Goal: Task Accomplishment & Management: Use online tool/utility

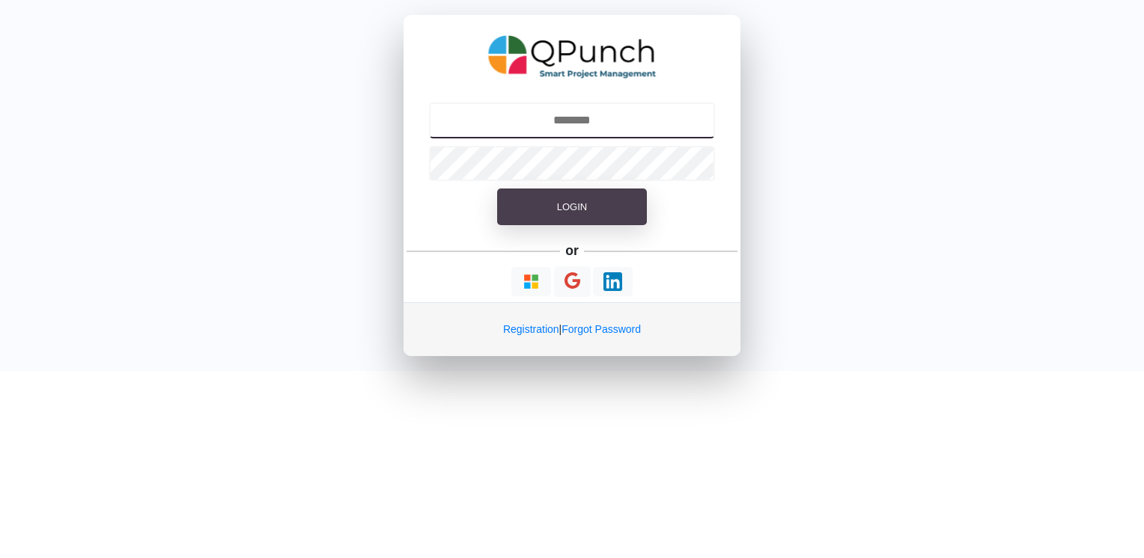
type input "**********"
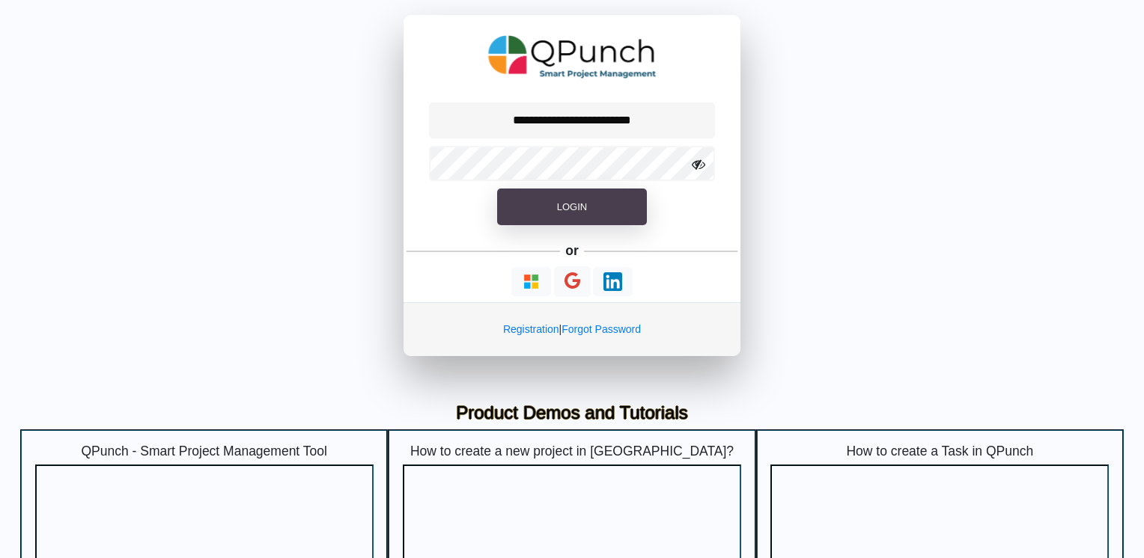
click at [578, 210] on span "Login" at bounding box center [572, 206] width 30 height 11
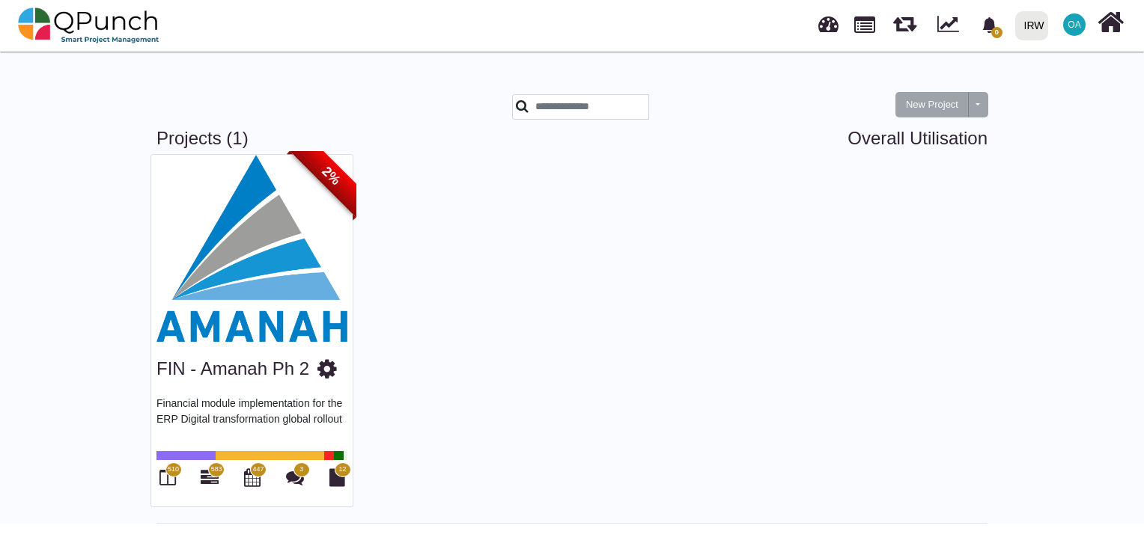
click at [283, 280] on img at bounding box center [251, 248] width 201 height 187
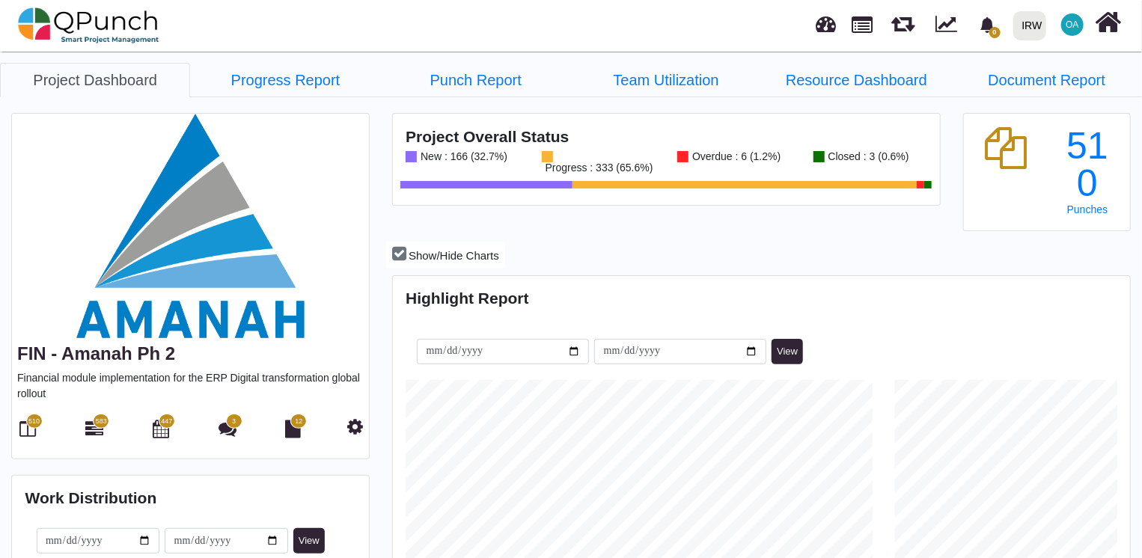
scroll to position [234, 244]
click at [1112, 27] on icon at bounding box center [1109, 22] width 26 height 28
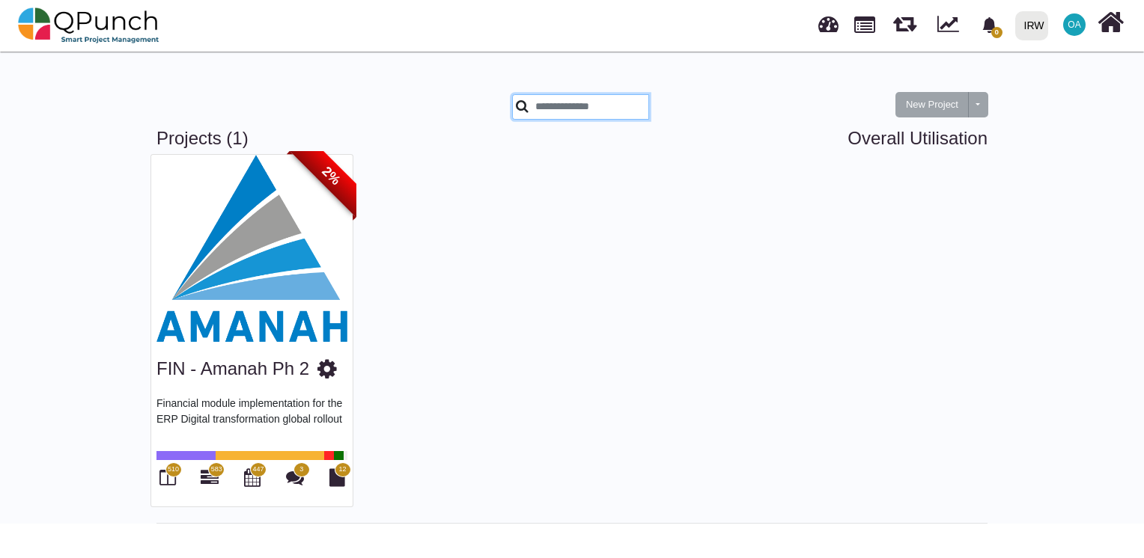
click at [611, 104] on input "text" at bounding box center [580, 106] width 137 height 25
click at [572, 107] on input "text" at bounding box center [580, 106] width 137 height 25
paste input "**********"
type input "**********"
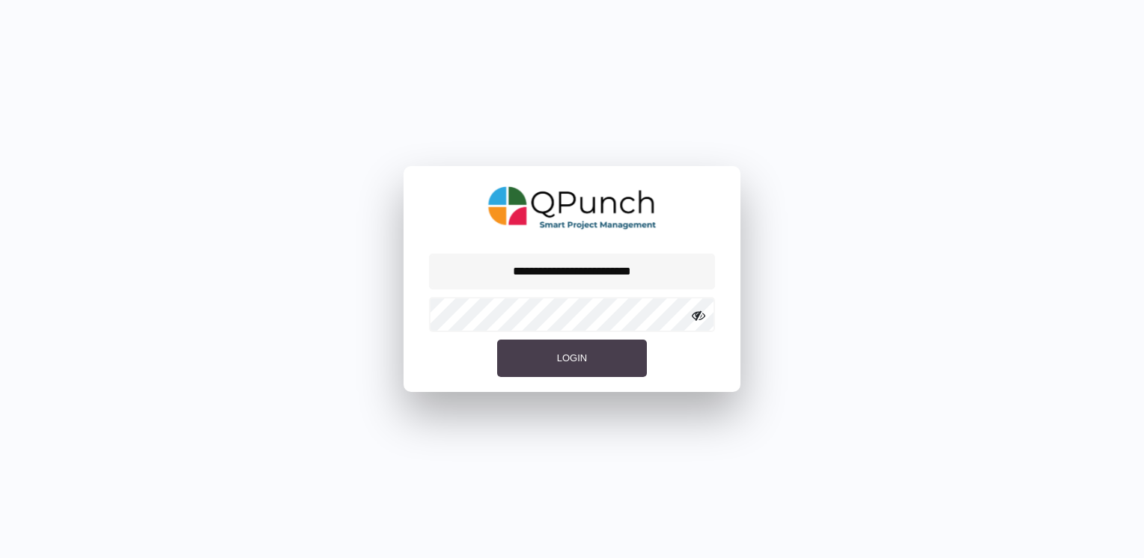
click at [578, 355] on span "Login" at bounding box center [572, 358] width 30 height 11
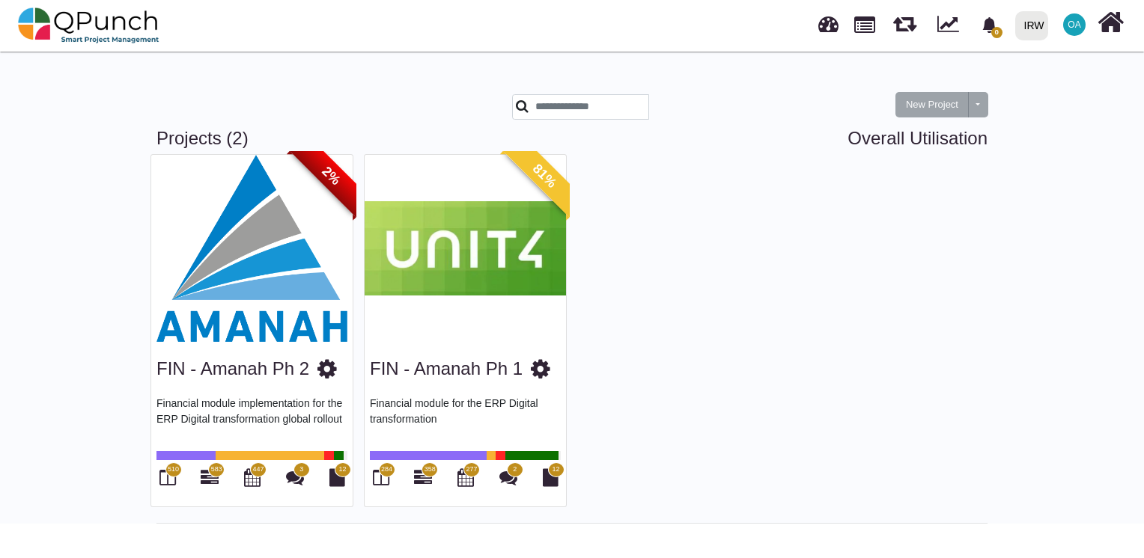
click at [504, 252] on img at bounding box center [465, 248] width 201 height 187
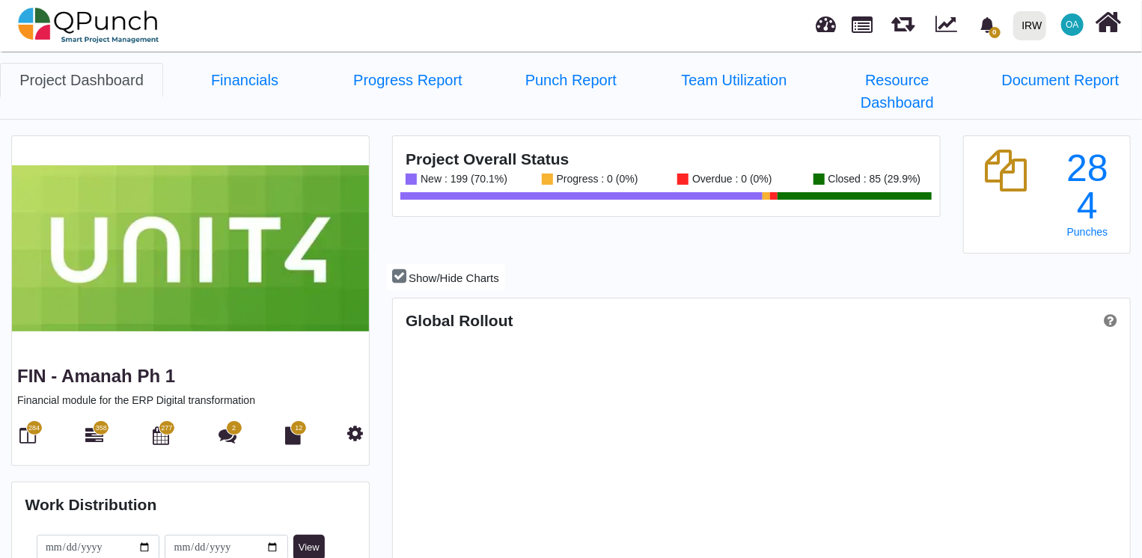
scroll to position [234, 244]
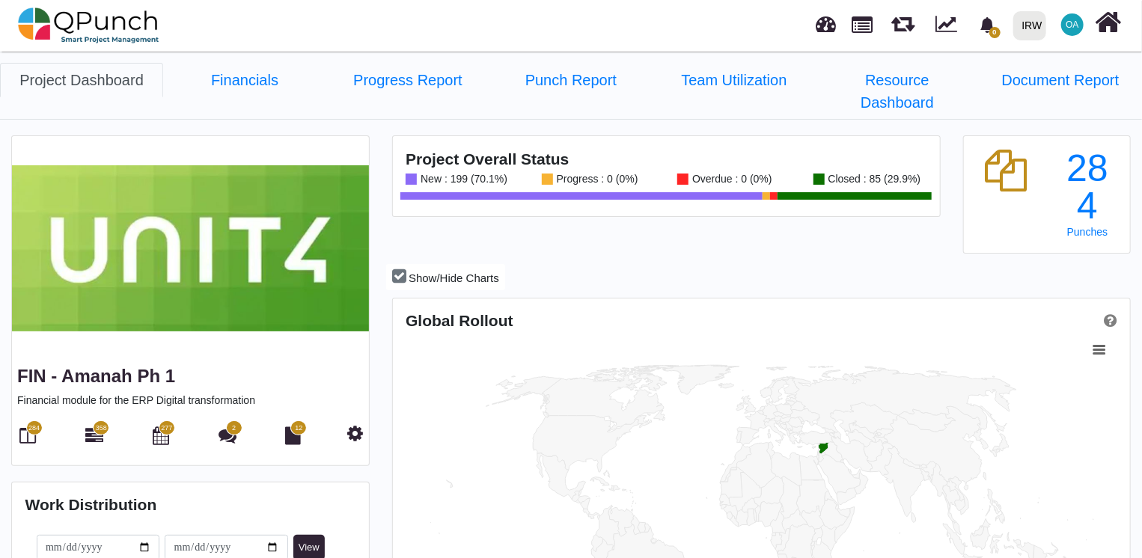
click at [29, 421] on span "284" at bounding box center [34, 428] width 16 height 15
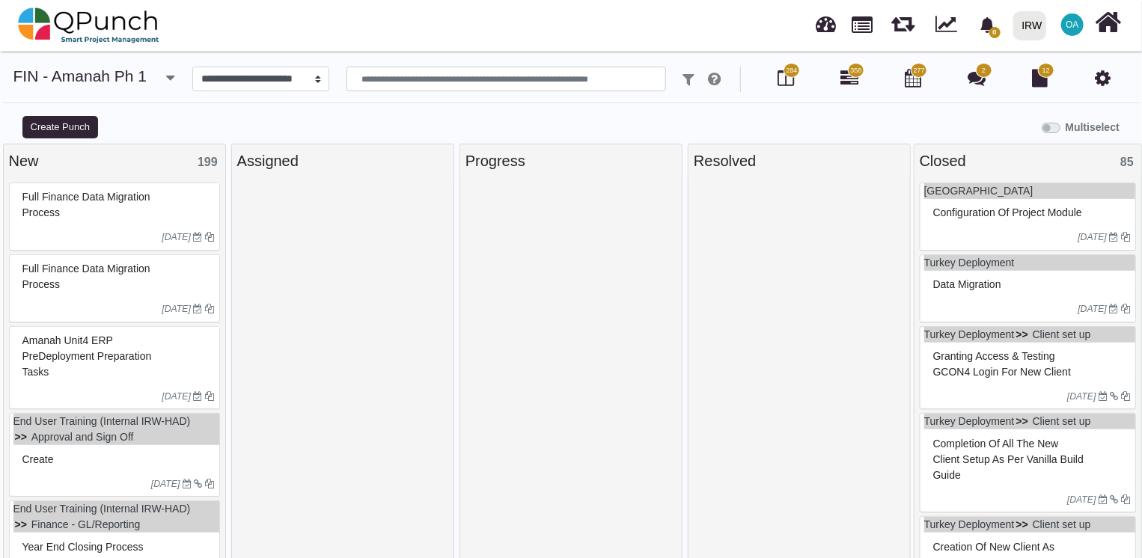
select select
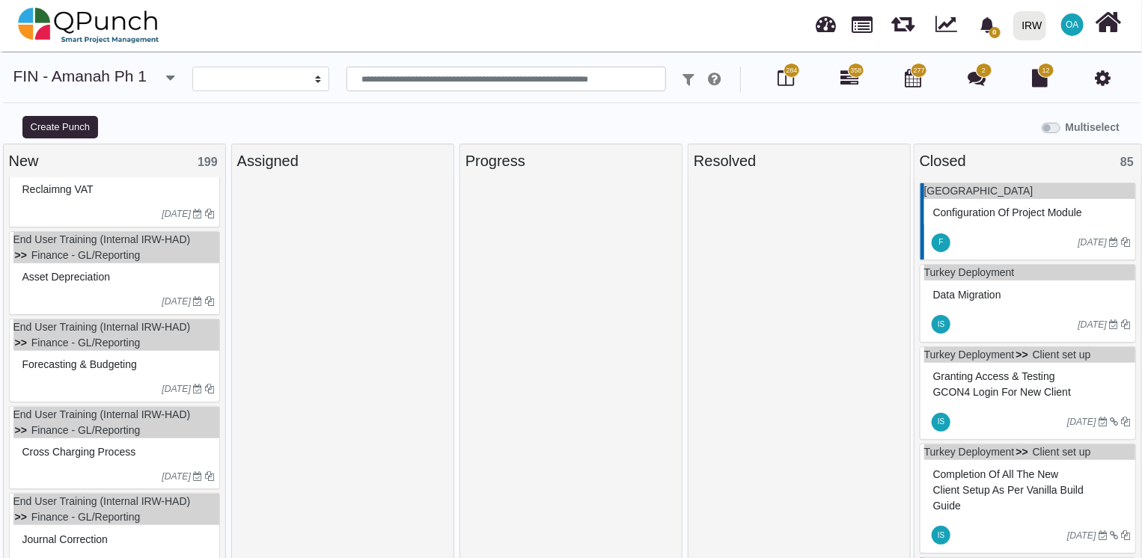
scroll to position [635, 0]
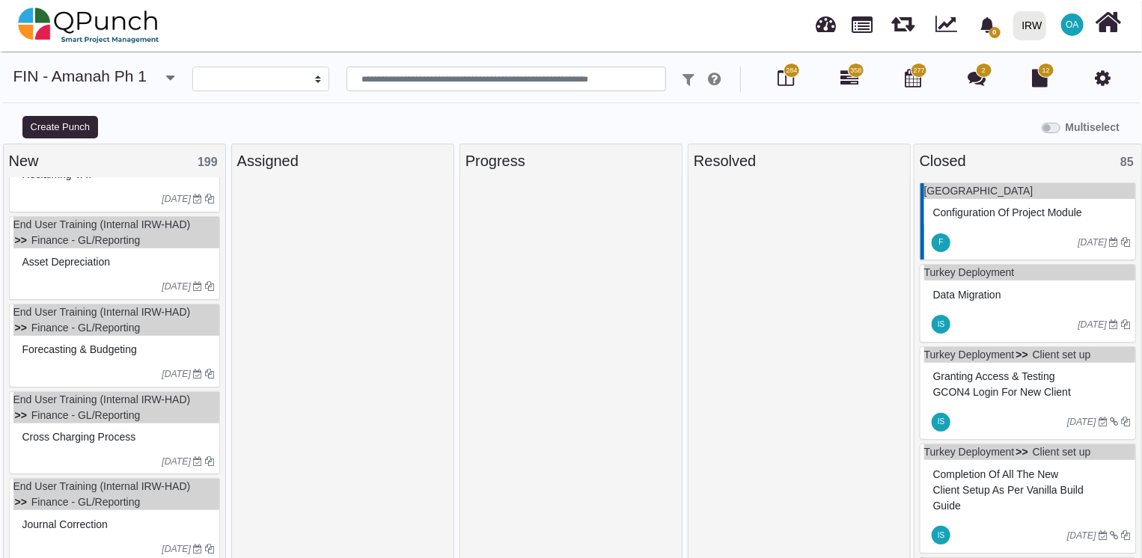
click at [916, 7] on div at bounding box center [905, 26] width 39 height 44
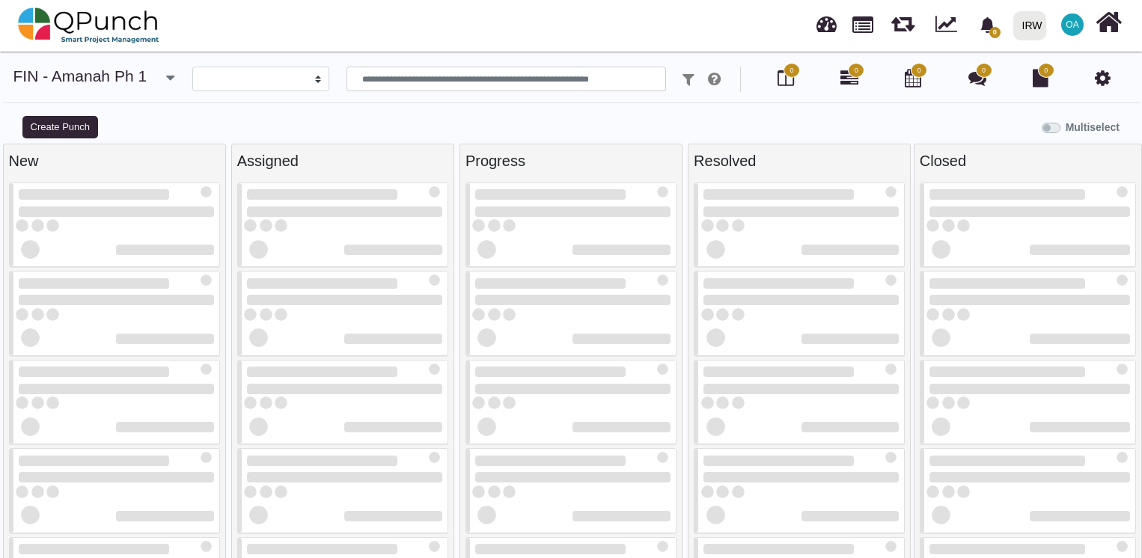
select select
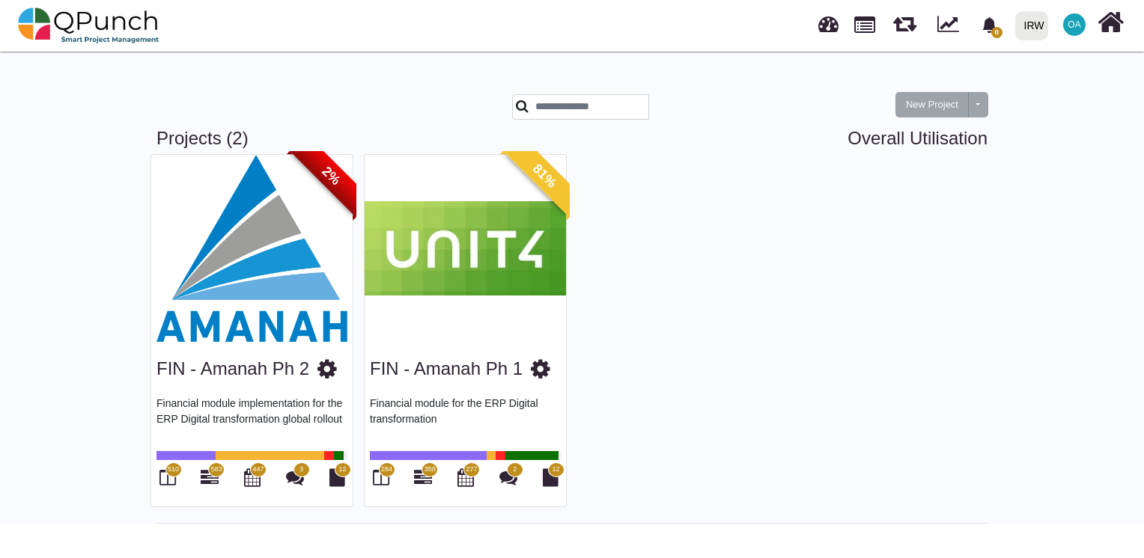
click at [523, 245] on img at bounding box center [465, 248] width 201 height 187
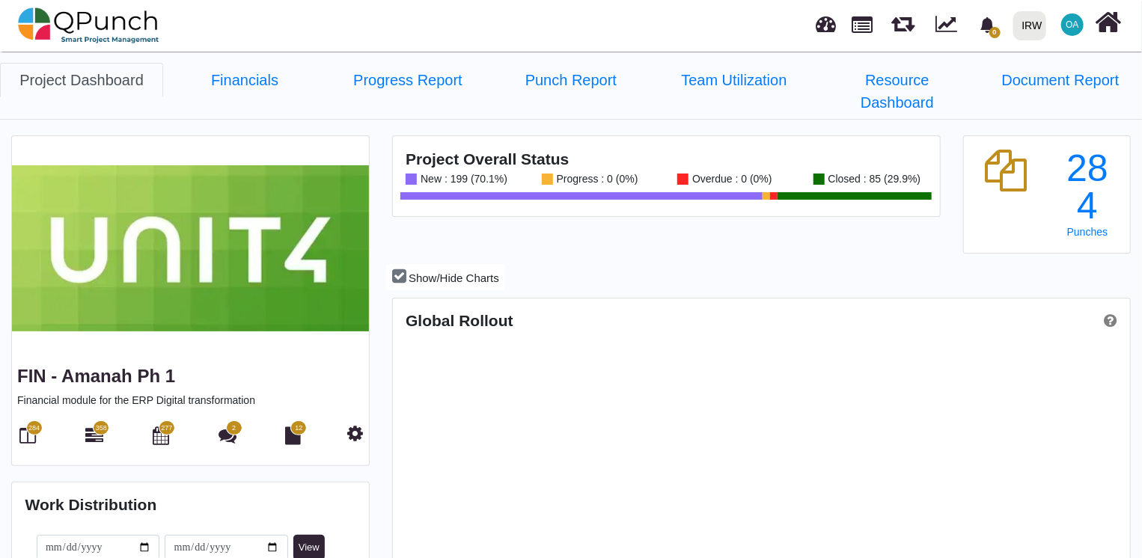
scroll to position [323, 734]
click at [28, 427] on icon at bounding box center [28, 436] width 16 height 18
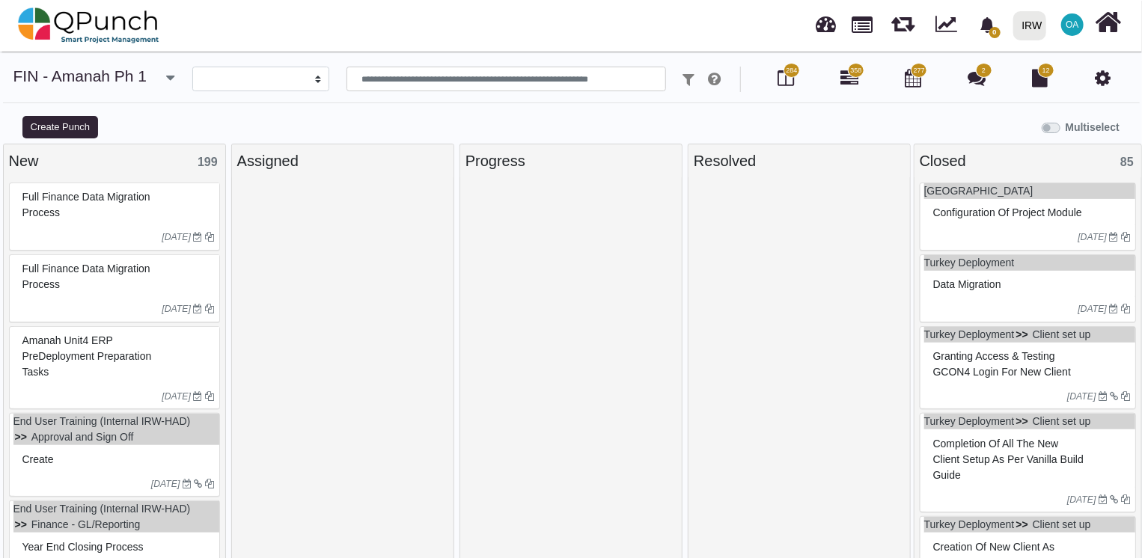
select select
